Goal: Task Accomplishment & Management: Complete application form

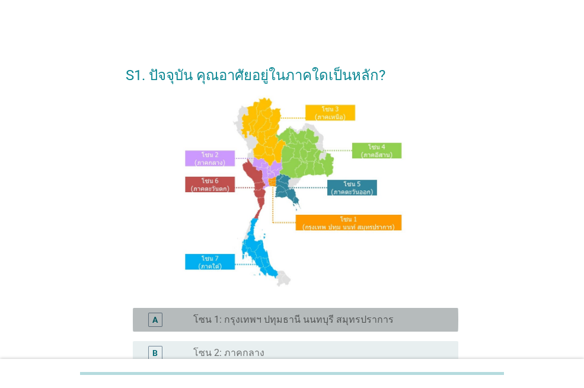
click at [352, 319] on label "โซน 1: กรุงเทพฯ ปทุมธานี นนทบุรี สมุทรปราการ" at bounding box center [293, 320] width 201 height 12
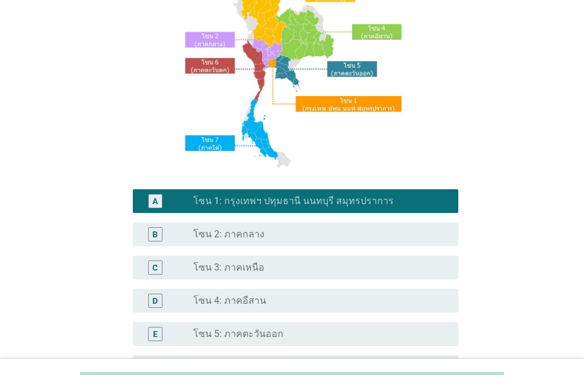
scroll to position [296, 0]
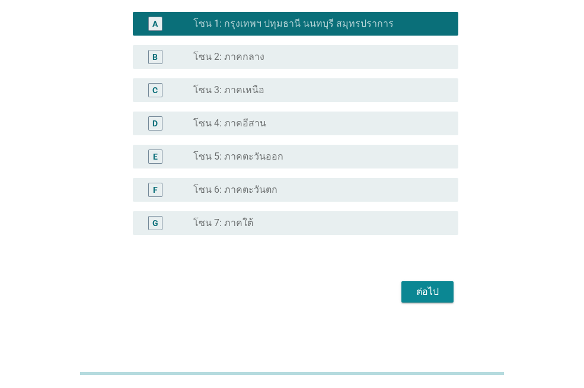
click at [420, 294] on div "ต่อไป" at bounding box center [427, 292] width 33 height 14
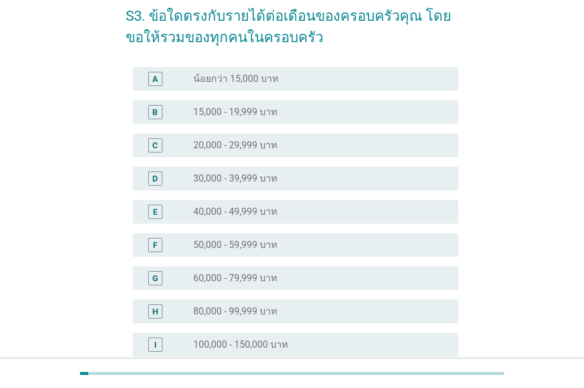
scroll to position [237, 0]
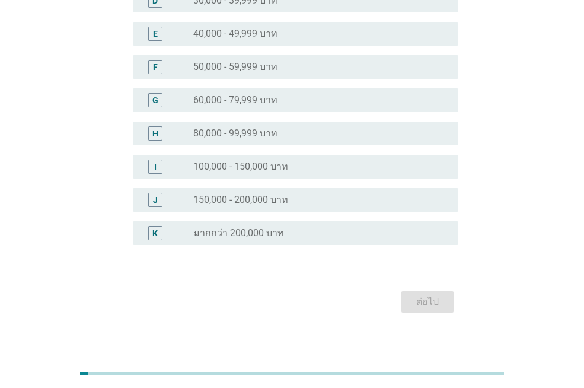
click at [402, 237] on div "radio_button_unchecked มากกว่า 200,000 บาท" at bounding box center [316, 233] width 246 height 12
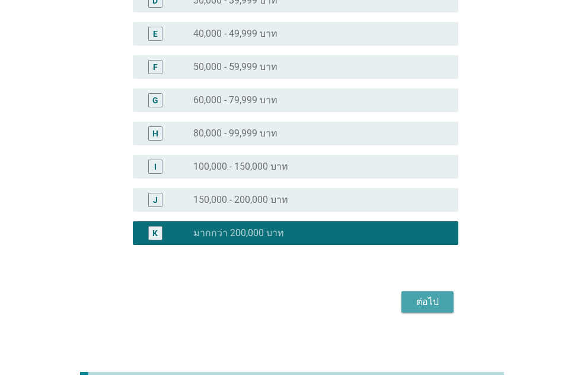
click at [414, 295] on div "ต่อไป" at bounding box center [427, 302] width 33 height 14
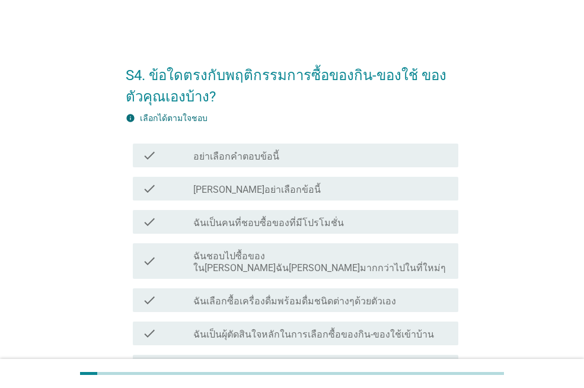
scroll to position [59, 0]
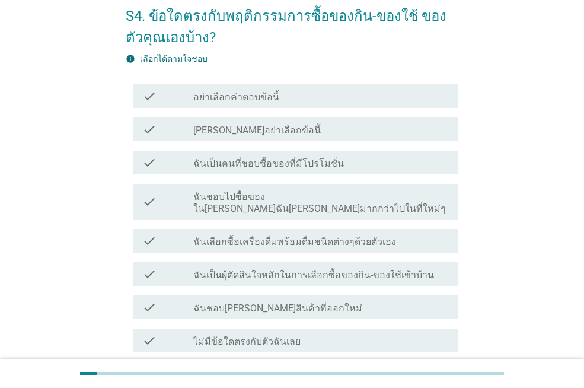
click at [326, 165] on label "ฉันเป็นคนที่ชอบซื้อของที่มีโปรโมชั่น" at bounding box center [268, 164] width 151 height 12
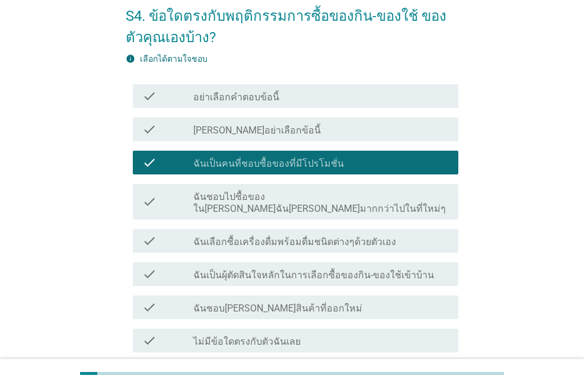
scroll to position [150, 0]
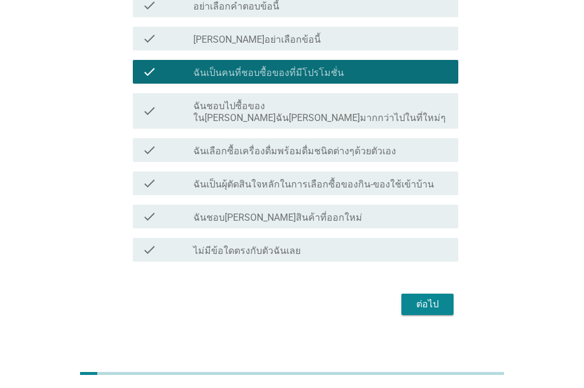
click at [355, 180] on div "check check_box_outline_blank ฉันเป็นผุ้ตัดสินใจหลักในการเลือกซื้อของกิน-ของใช้…" at bounding box center [296, 183] width 326 height 24
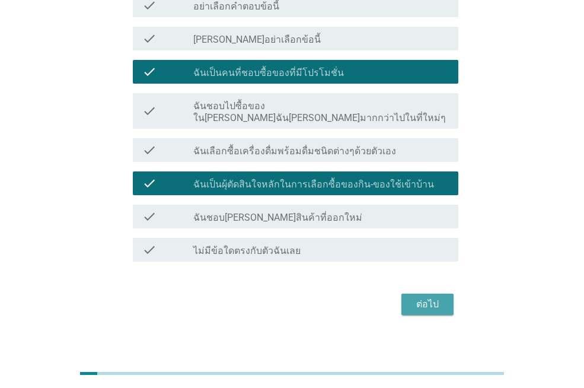
click at [412, 297] on div "ต่อไป" at bounding box center [427, 304] width 33 height 14
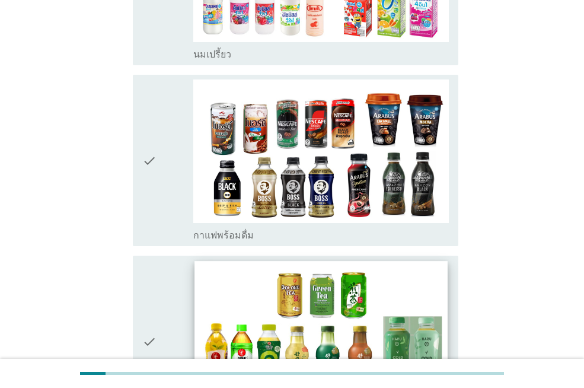
scroll to position [1009, 0]
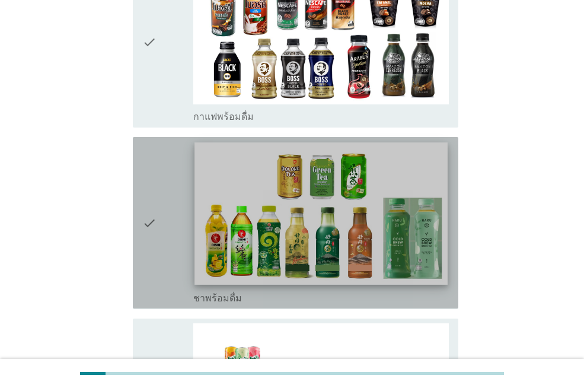
click at [208, 186] on img at bounding box center [321, 214] width 253 height 142
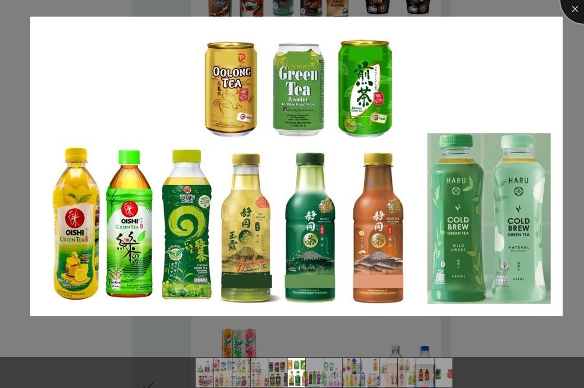
click at [567, 4] on div at bounding box center [584, -1] width 47 height 47
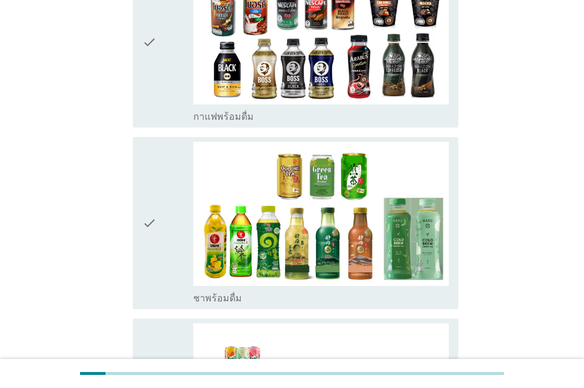
click at [173, 185] on div "check" at bounding box center [167, 223] width 51 height 162
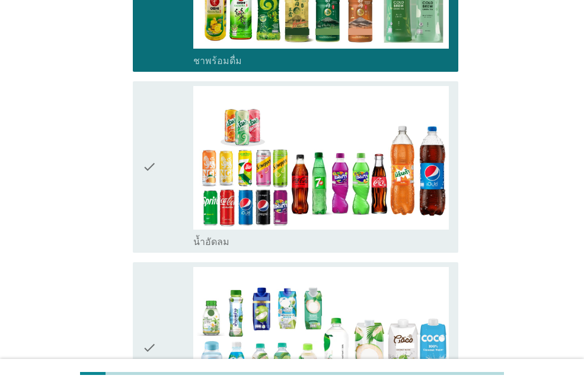
scroll to position [1483, 0]
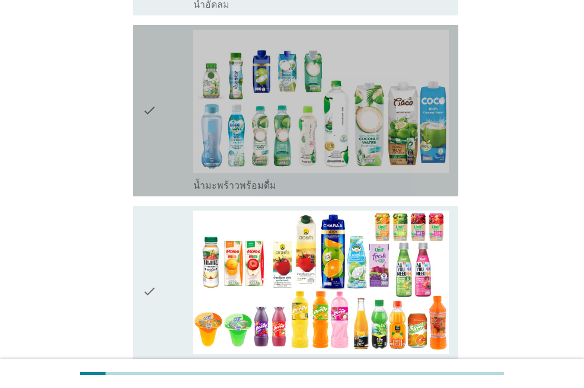
click at [160, 104] on div "check" at bounding box center [167, 111] width 51 height 162
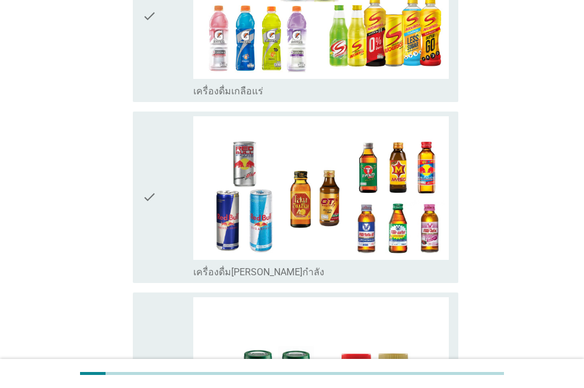
scroll to position [2516, 0]
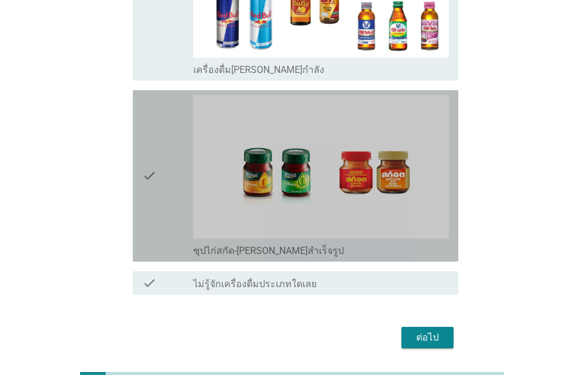
click at [161, 139] on div "check" at bounding box center [167, 176] width 51 height 162
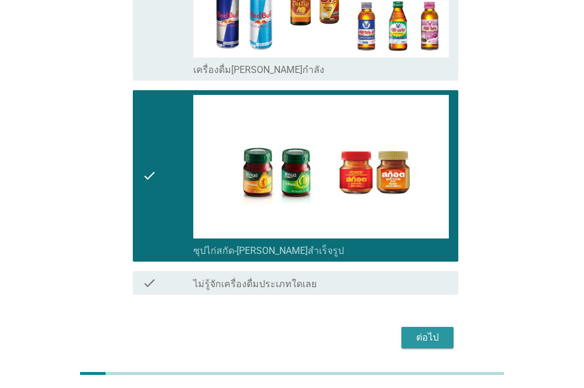
click at [424, 330] on div "ต่อไป" at bounding box center [427, 337] width 33 height 14
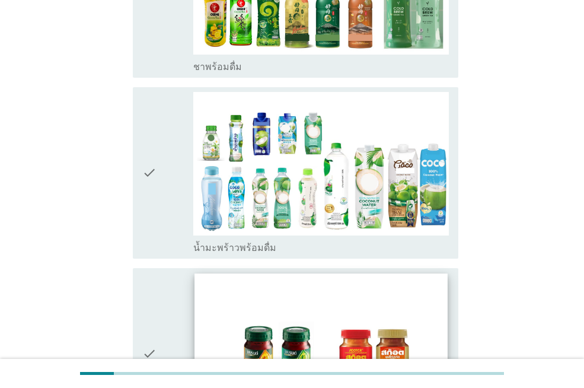
scroll to position [297, 0]
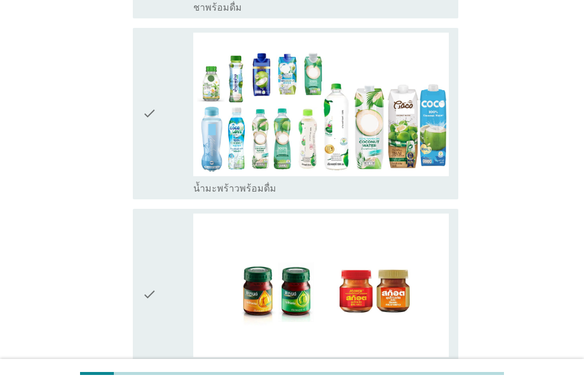
click at [152, 104] on icon "check" at bounding box center [149, 114] width 14 height 162
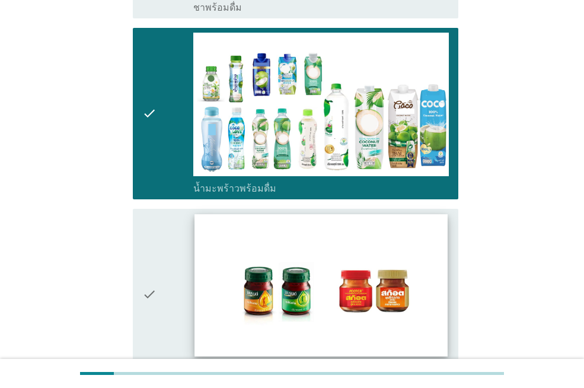
scroll to position [440, 0]
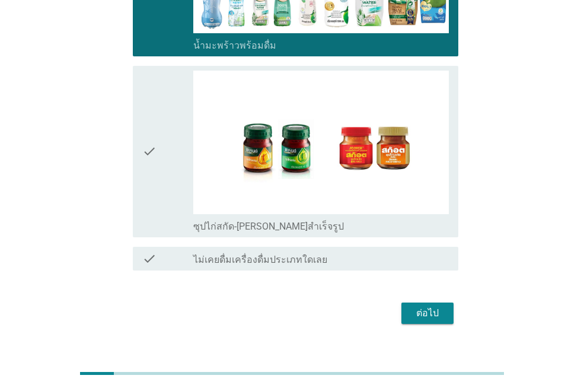
click at [427, 306] on div "ต่อไป" at bounding box center [427, 313] width 33 height 14
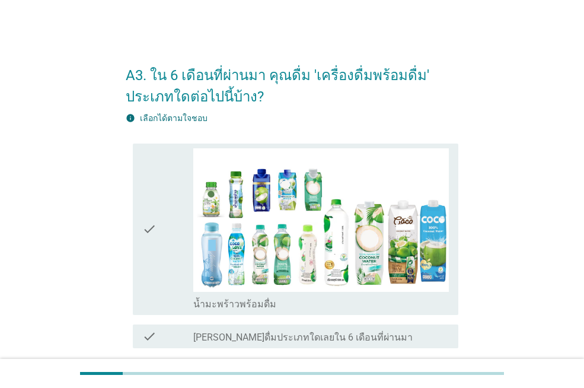
scroll to position [98, 0]
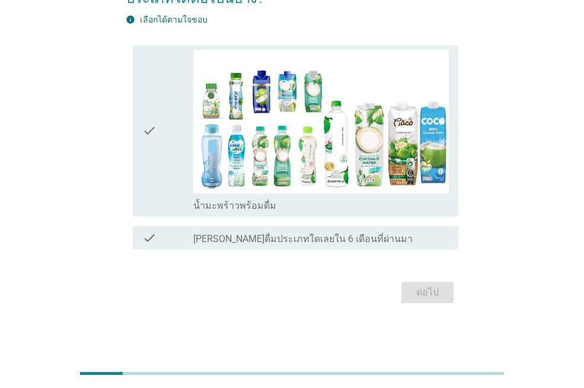
click at [379, 240] on div "check_box_outline_blank [PERSON_NAME]ดื่มประเภทใดเลยใน 6 เดือนที่ผ่านมา" at bounding box center [321, 238] width 256 height 14
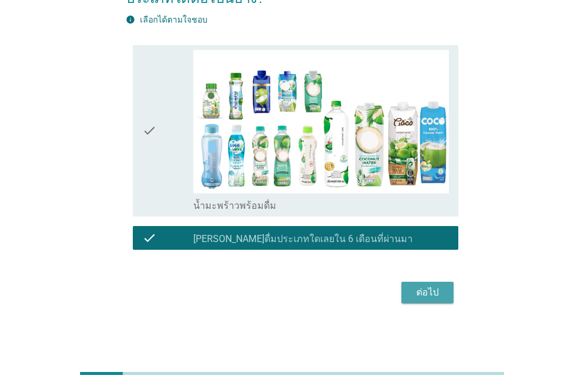
click at [415, 286] on div "ต่อไป" at bounding box center [427, 292] width 33 height 14
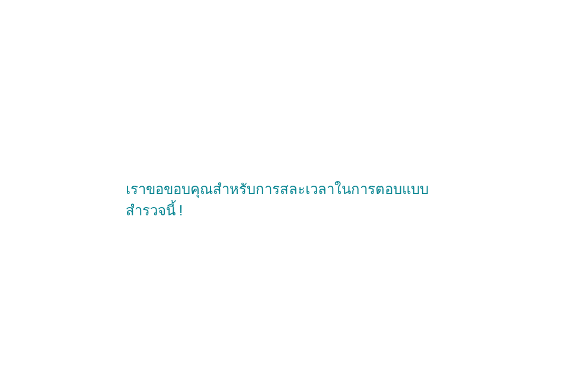
scroll to position [0, 0]
